Goal: Task Accomplishment & Management: Use online tool/utility

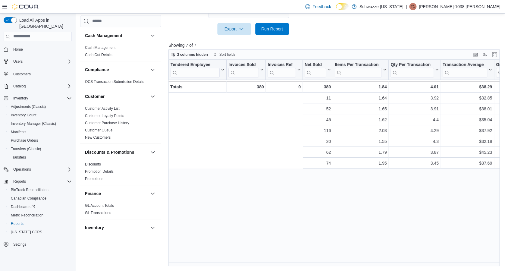
scroll to position [0, 169]
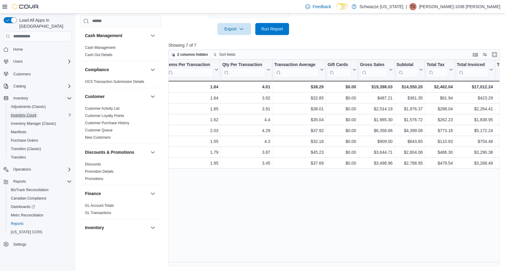
click at [22, 113] on span "Inventory Count" at bounding box center [24, 115] width 26 height 5
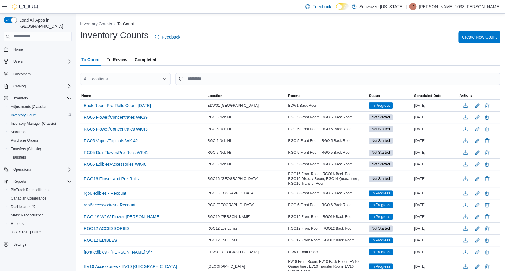
click at [125, 64] on span "To Review" at bounding box center [117, 60] width 21 height 12
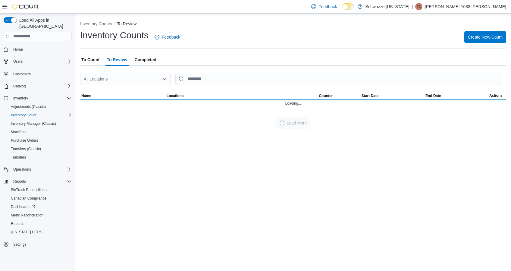
click at [142, 77] on div "All Locations" at bounding box center [125, 79] width 90 height 12
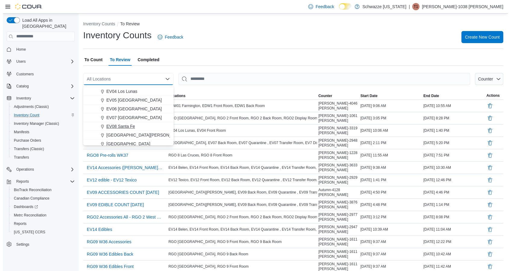
scroll to position [41, 0]
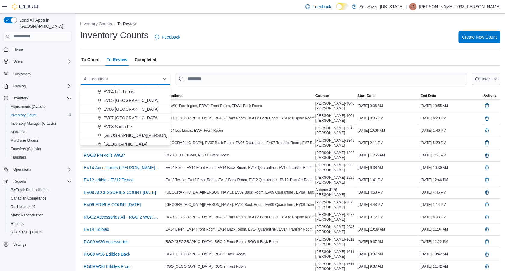
click at [129, 135] on span "[GEOGRAPHIC_DATA][PERSON_NAME]" at bounding box center [142, 135] width 79 height 6
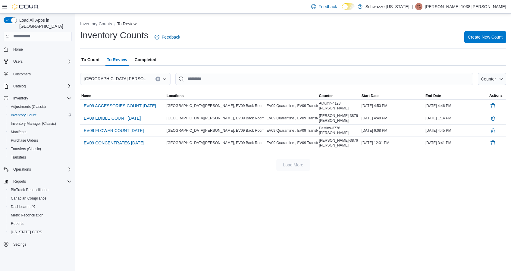
click at [160, 222] on div "Inventory Counts To Review Inventory Counts Feedback Create New Count To Count …" at bounding box center [293, 143] width 436 height 258
